Goal: Check status: Check status

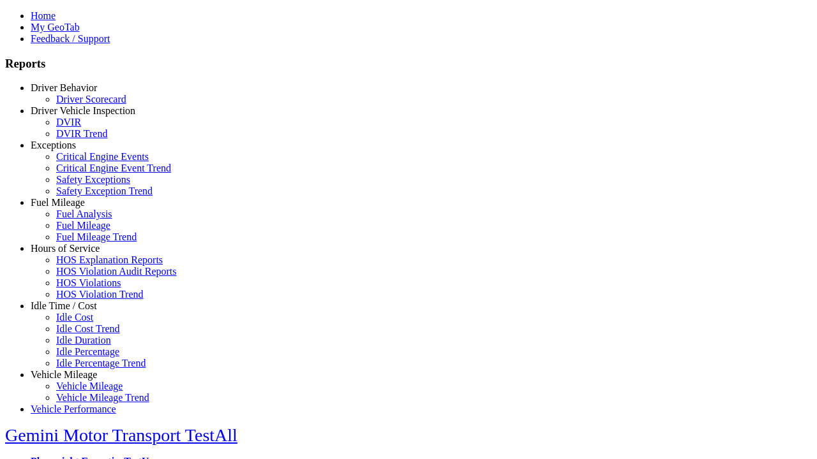
click at [73, 369] on link "Vehicle Mileage" at bounding box center [64, 374] width 66 height 11
click at [83, 392] on link "Vehicle Mileage Trend" at bounding box center [102, 397] width 93 height 11
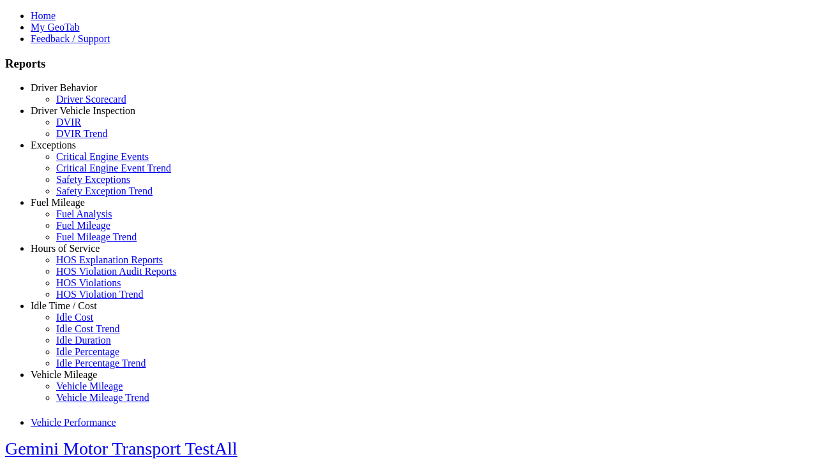
select select "**********"
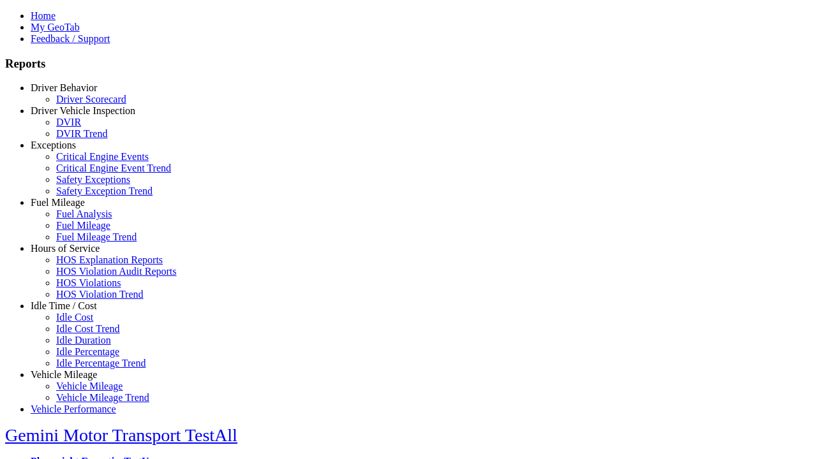
type input "**********"
